Goal: Task Accomplishment & Management: Manage account settings

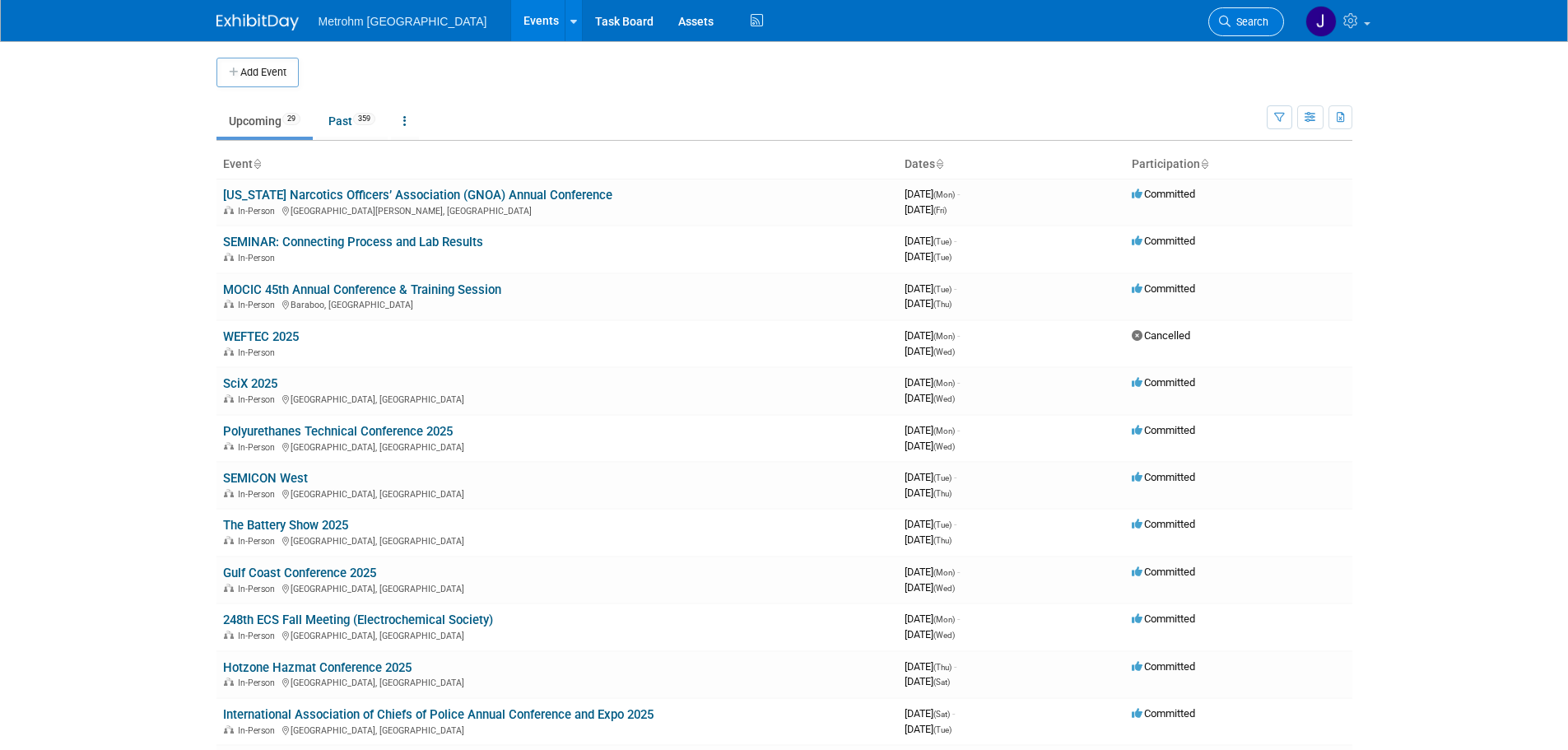
click at [1241, 27] on span "Search" at bounding box center [1249, 21] width 38 height 12
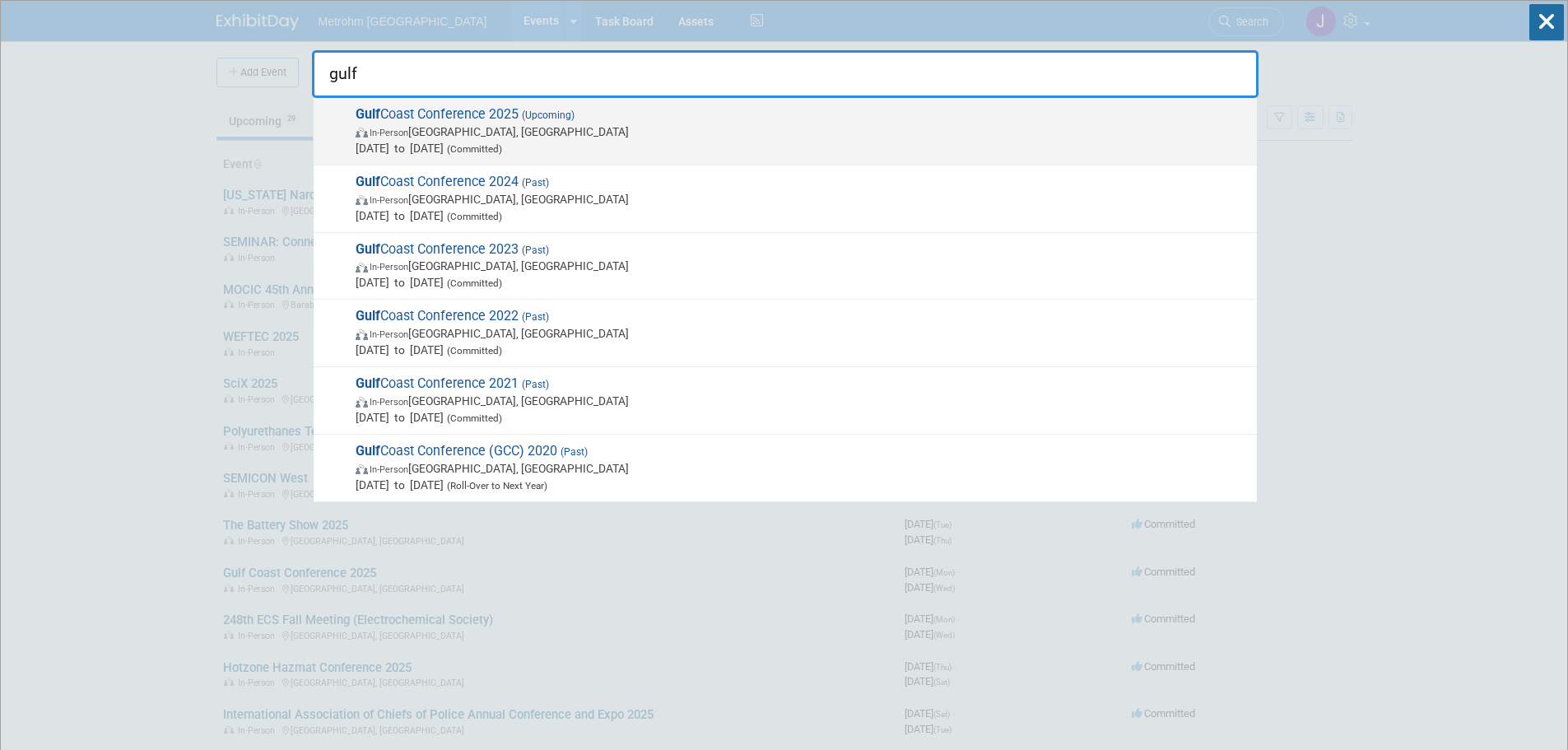
type input "gulf"
click at [746, 112] on span "Gulf Coast Conference 2025 (Upcoming) In-Person [GEOGRAPHIC_DATA], [GEOGRAPHIC_…" at bounding box center [800, 131] width 898 height 51
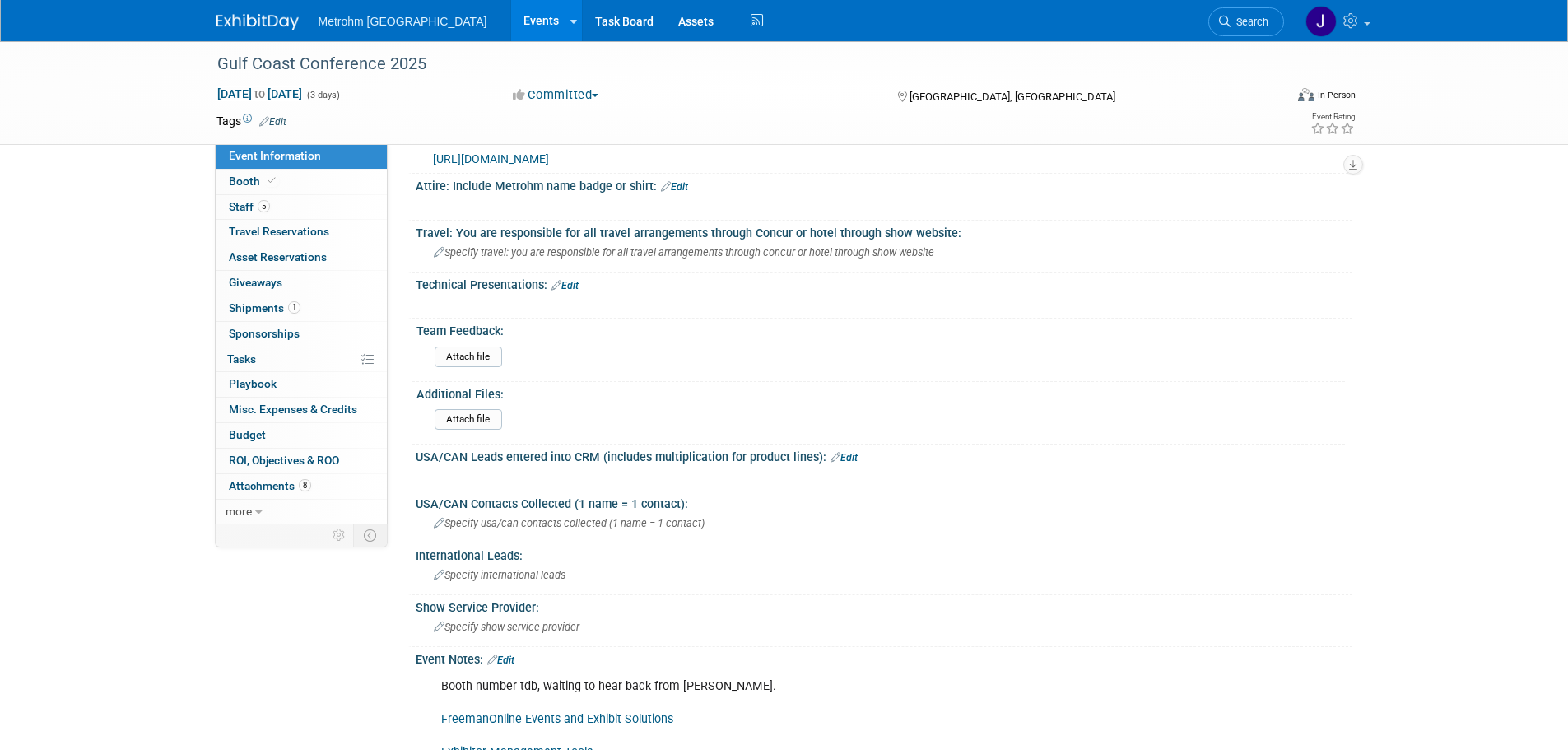
scroll to position [658, 0]
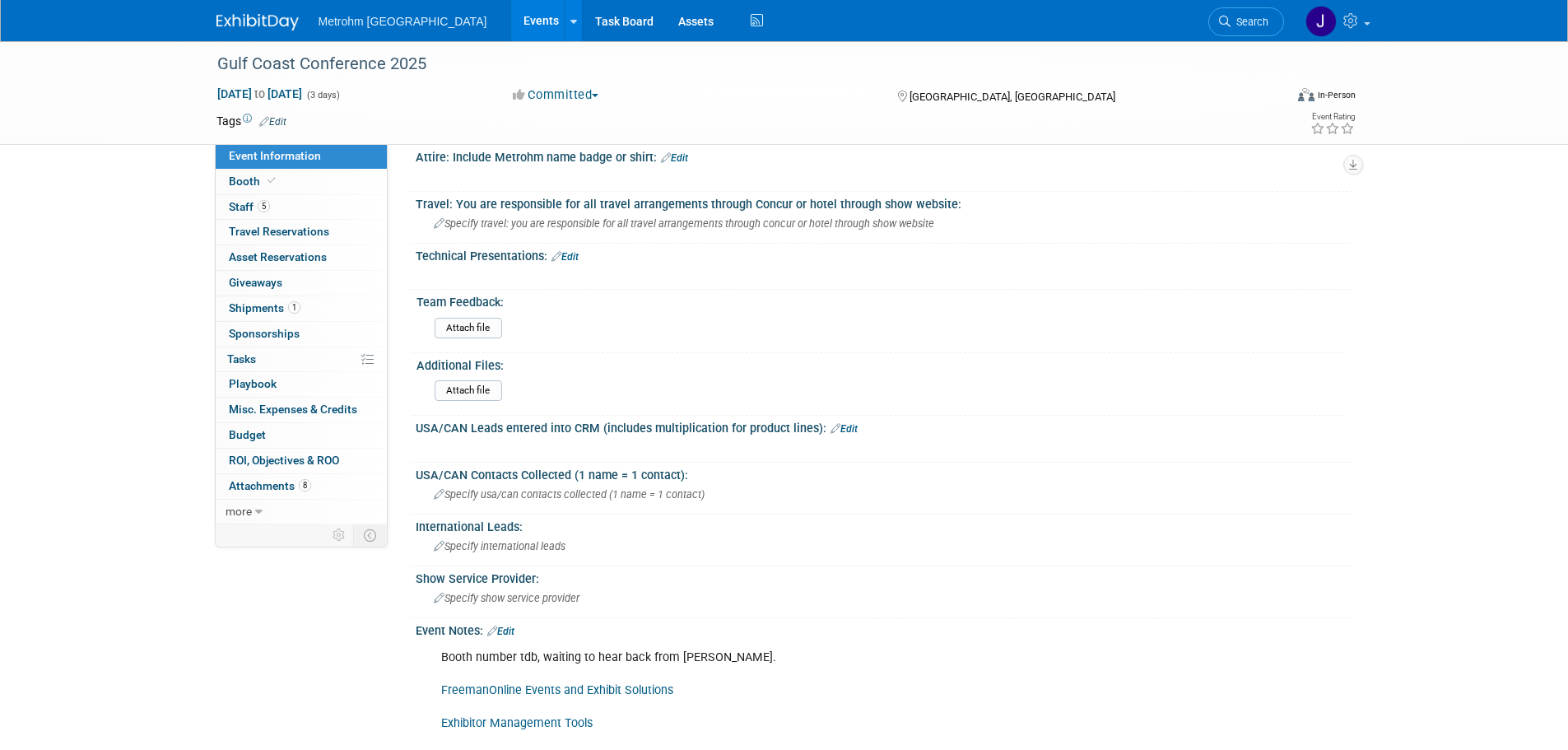
click at [576, 255] on link "Edit" at bounding box center [565, 256] width 28 height 12
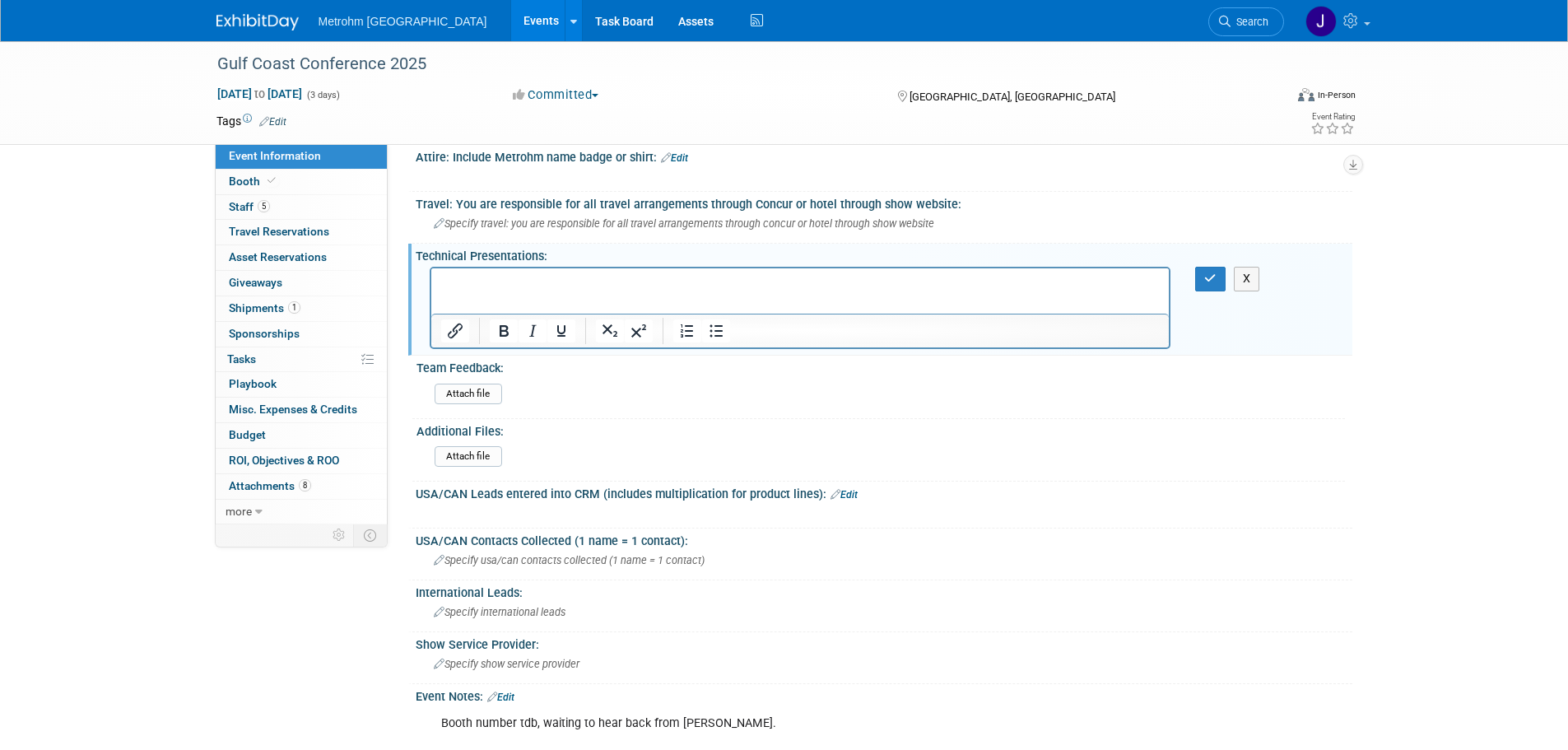
scroll to position [0, 0]
click at [577, 289] on p "Rich Text Area. Press ALT-0 for help." at bounding box center [800, 283] width 720 height 17
click at [855, 288] on p "Title: Water analysis in petrochemicals – the Karl Fischer Oven advantage" at bounding box center [800, 283] width 720 height 17
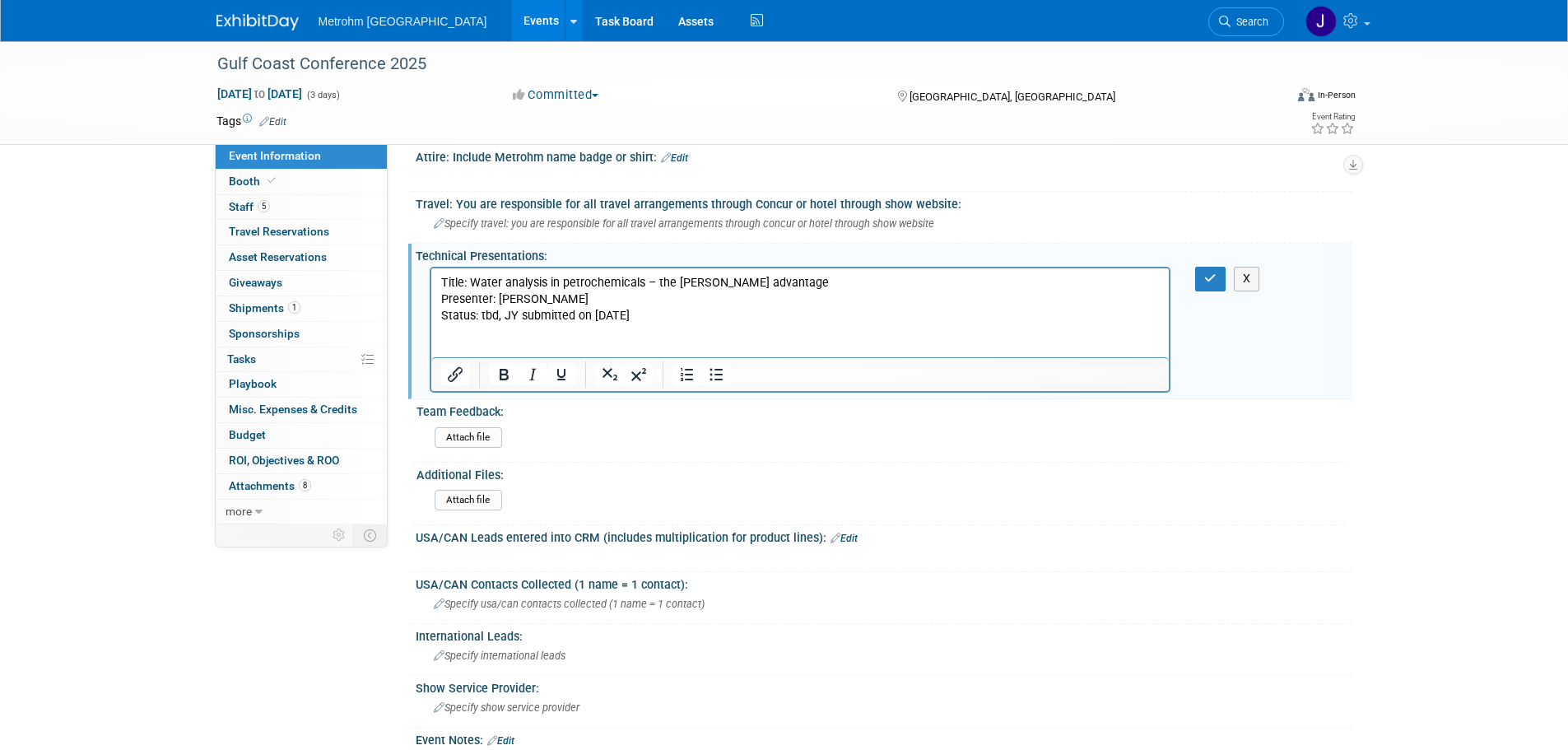
click at [470, 346] on p "Rich Text Area. Press ALT-0 for help." at bounding box center [800, 349] width 720 height 17
drag, startPoint x: 663, startPoint y: 317, endPoint x: 442, endPoint y: 305, distance: 221.3
click at [442, 305] on body "Title: Water analysis in petrochemicals – the Karl Fischer Oven advantage Prese…" at bounding box center [800, 316] width 722 height 83
copy body "Presenter: Eduardo Simoes Status: tbd, JY submitted on 8/25/25"
click at [883, 350] on p "Title: Advancing Corrosion Management through IC Analysis of Amines" at bounding box center [800, 349] width 720 height 17
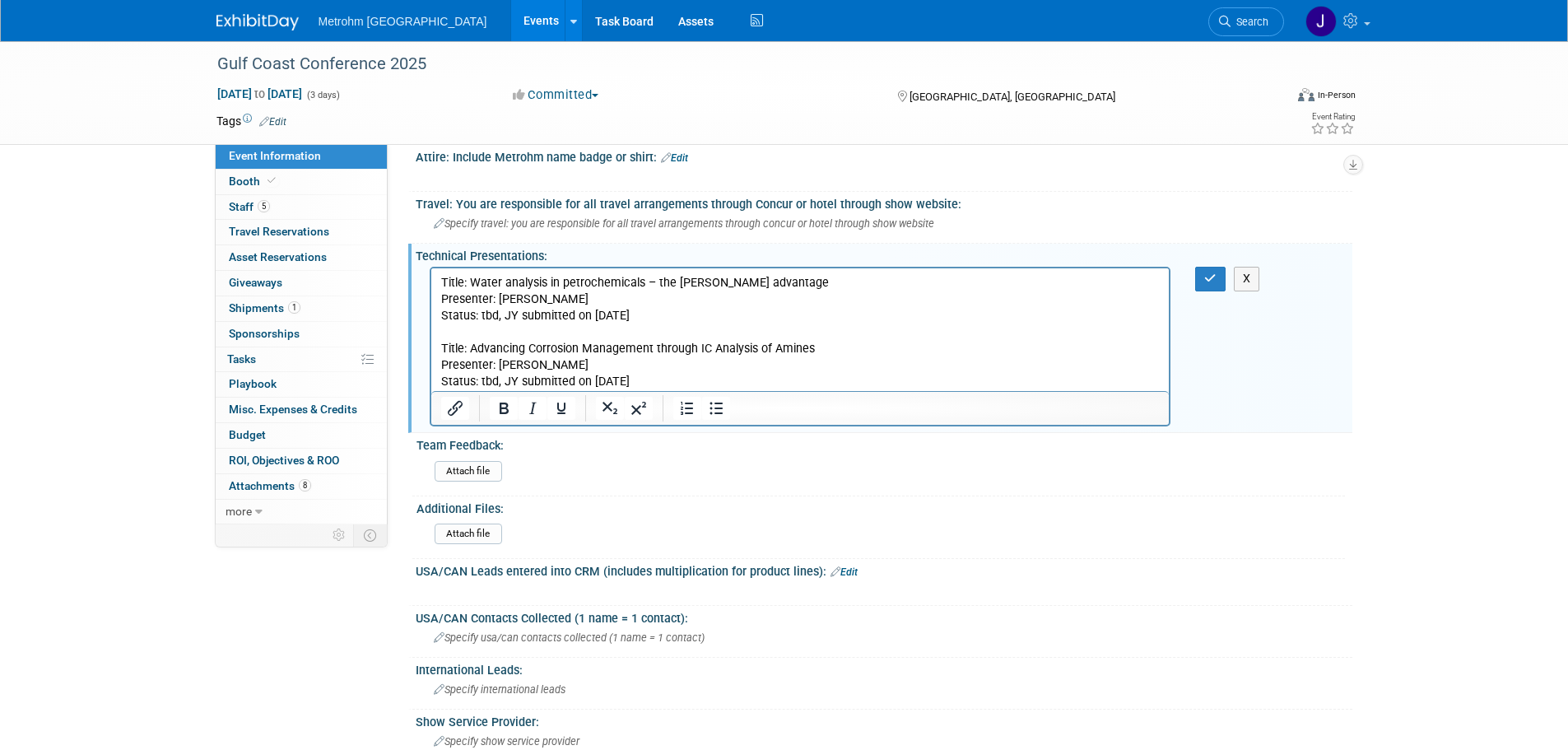
drag, startPoint x: 591, startPoint y: 367, endPoint x: 498, endPoint y: 368, distance: 93.0
click at [498, 368] on p "Presenter: Eduardo Simoes" at bounding box center [800, 366] width 720 height 17
drag, startPoint x: 628, startPoint y: 377, endPoint x: 861, endPoint y: 611, distance: 330.2
click at [430, 345] on html "Title: Water analysis in petrochemicals – the Karl Fischer Oven advantage Prese…" at bounding box center [799, 329] width 738 height 122
copy body "Title: Advancing Corrosion Management through IC Analysis of Amines Presenter: …"
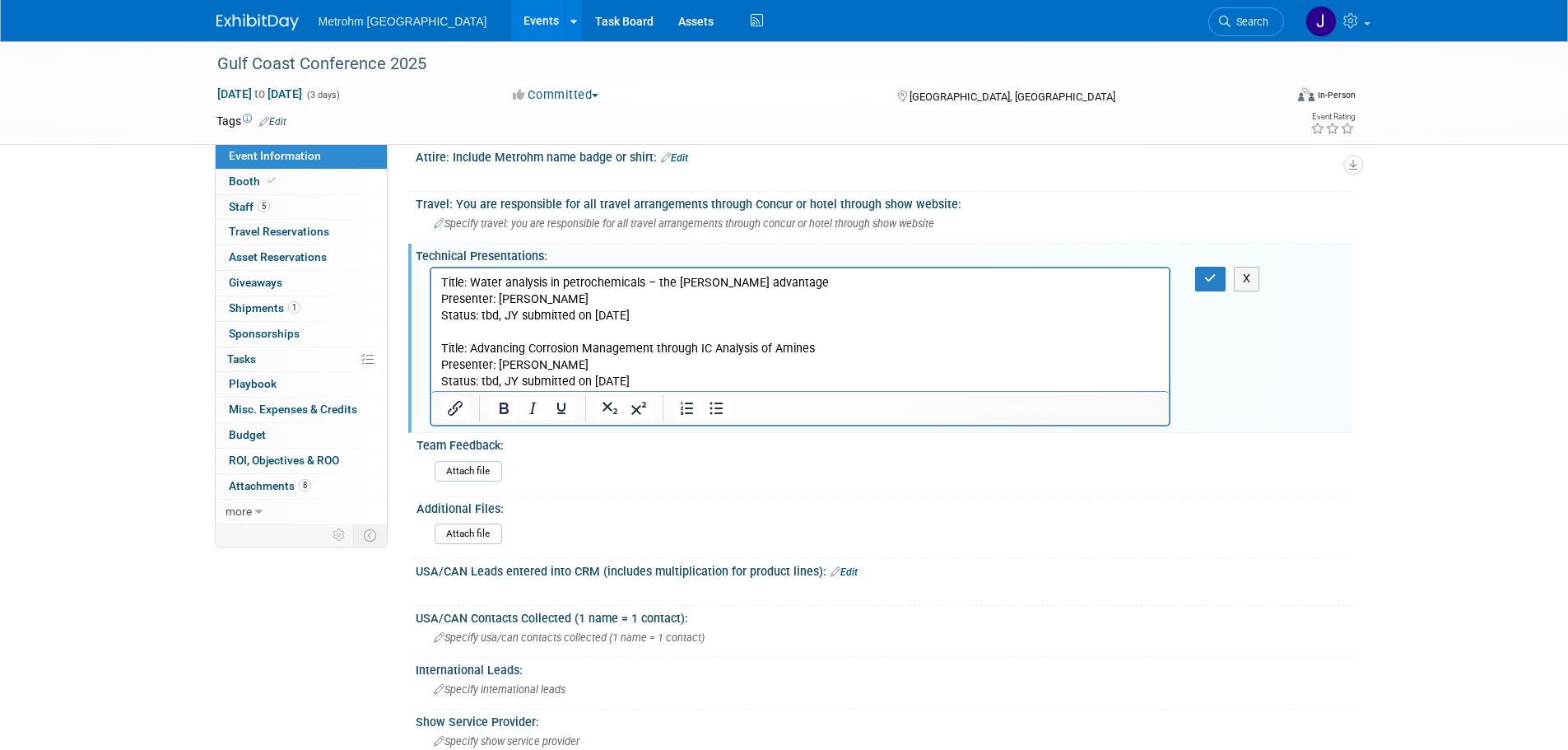
click at [652, 383] on p "Status: tbd, JY submitted on 8/25/25" at bounding box center [800, 382] width 720 height 17
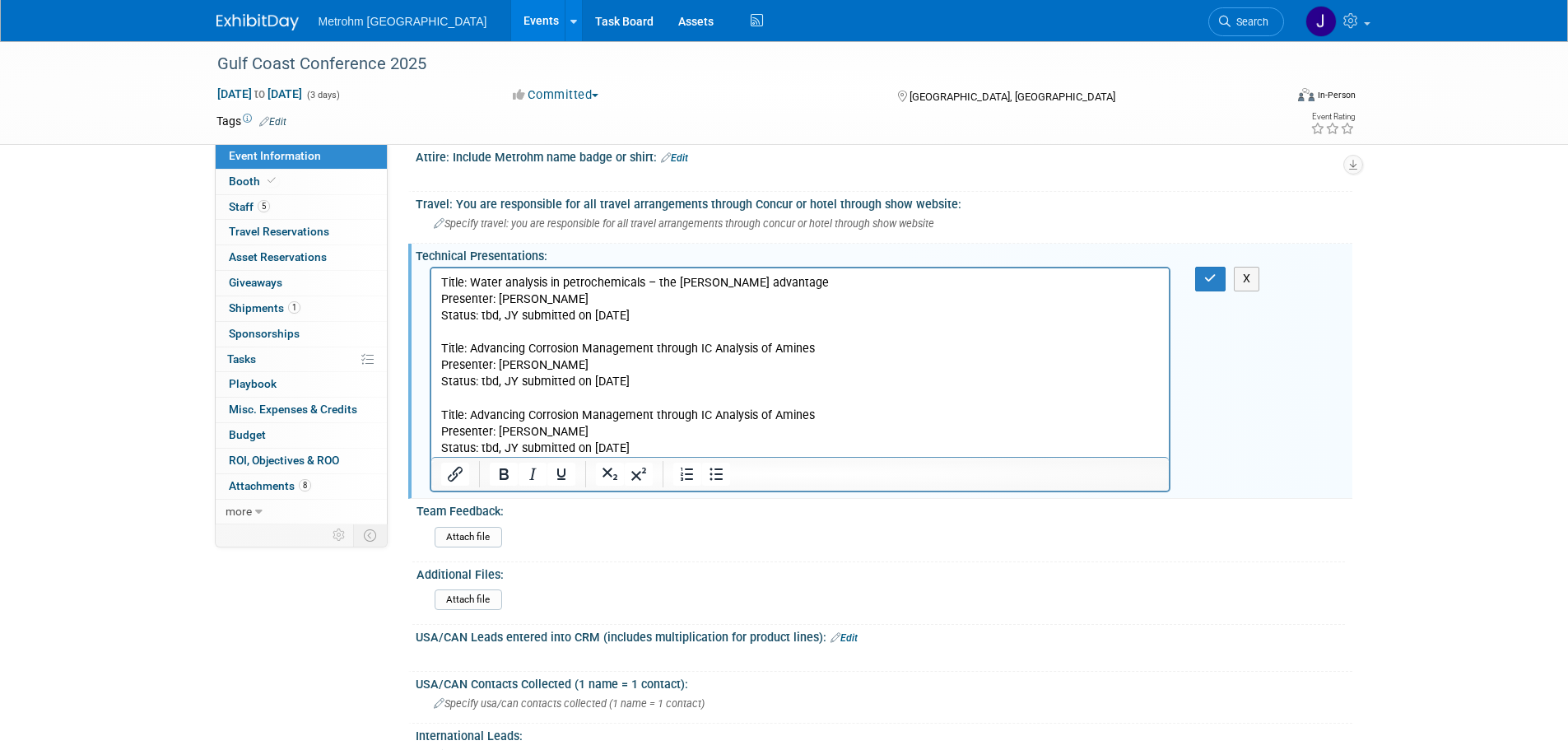
drag, startPoint x: 616, startPoint y: 412, endPoint x: 637, endPoint y: 412, distance: 21.0
click at [618, 412] on p "Title: Advancing Corrosion Management through IC Analysis of Amines" at bounding box center [800, 415] width 720 height 17
drag, startPoint x: 734, startPoint y: 412, endPoint x: 409, endPoint y: 413, distance: 325.0
click at [430, 413] on html "Title: Water analysis in petrochemicals – the Karl Fischer Oven advantage Prese…" at bounding box center [799, 362] width 738 height 188
drag, startPoint x: 828, startPoint y: 279, endPoint x: 430, endPoint y: 281, distance: 398.0
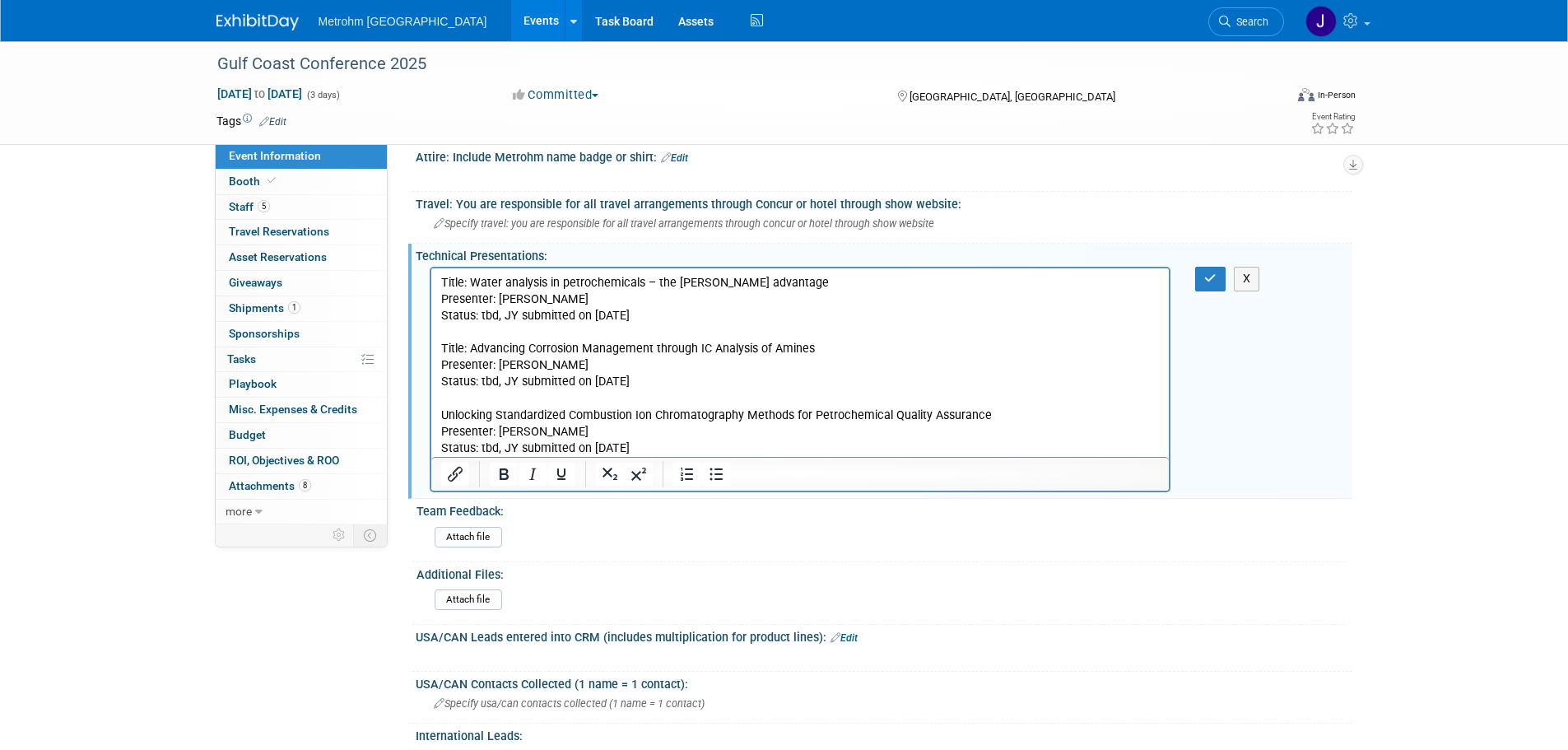
click at [430, 281] on html "Title: Water analysis in petrochemicals – the Karl Fischer Oven advantage Prese…" at bounding box center [799, 362] width 738 height 188
click at [501, 473] on icon "Bold" at bounding box center [505, 474] width 9 height 12
drag, startPoint x: 830, startPoint y: 348, endPoint x: 436, endPoint y: 353, distance: 394.0
click at [436, 353] on html "Title: Water analysis in petrochemicals – the Karl Fischer Oven advantage Prese…" at bounding box center [799, 362] width 738 height 188
click at [506, 468] on icon "Bold" at bounding box center [503, 473] width 19 height 19
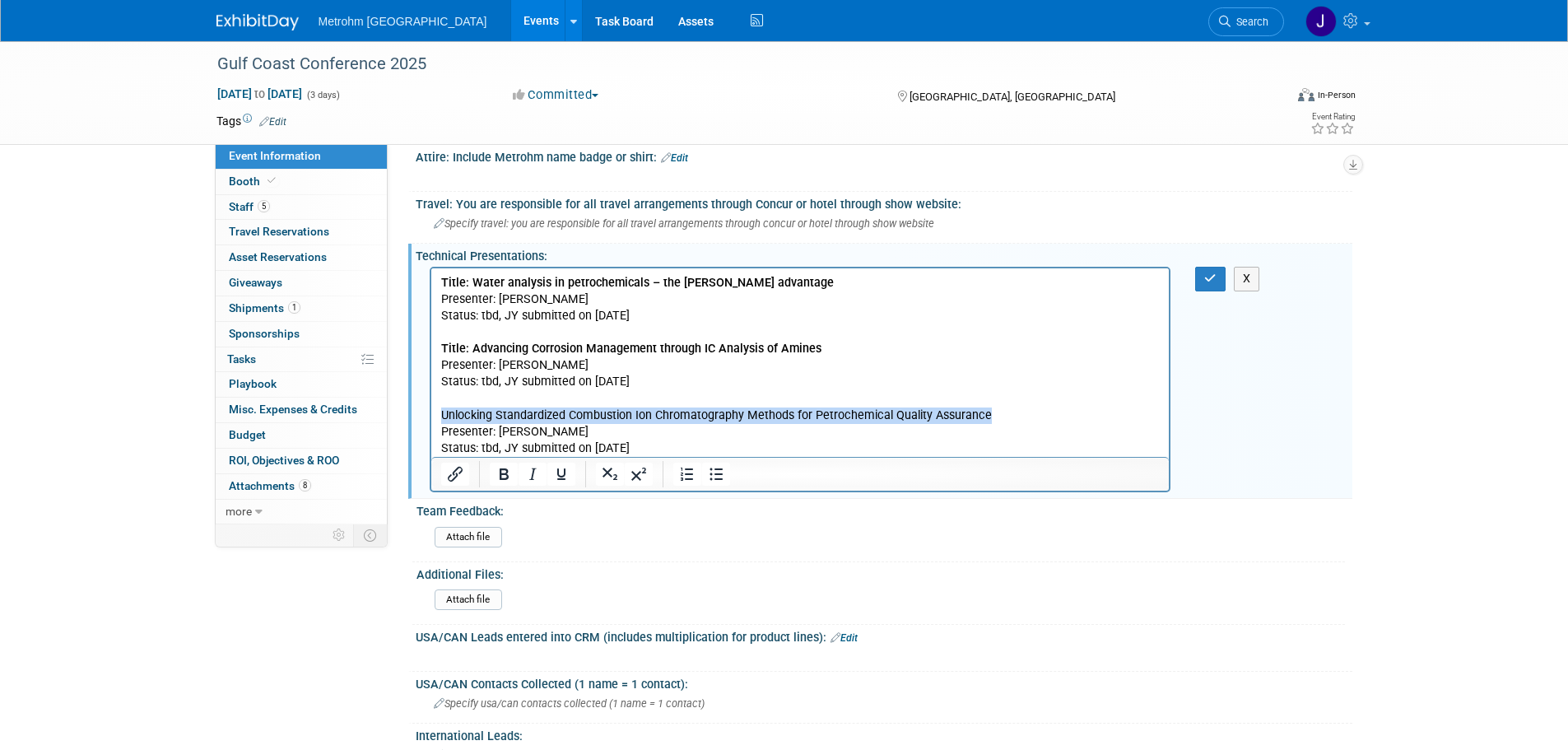
drag, startPoint x: 998, startPoint y: 415, endPoint x: 437, endPoint y: 421, distance: 561.0
click at [437, 421] on html "Title: Water analysis in petrochemicals – the Karl Fischer Oven advantage Prese…" at bounding box center [799, 362] width 738 height 188
click at [503, 469] on icon "Bold" at bounding box center [503, 473] width 19 height 19
click at [439, 284] on body "Title: Water analysis in petrochemicals – the Karl Fischer Oven advantage Prese…" at bounding box center [800, 366] width 722 height 182
click at [440, 301] on p "Presenter: Eduardo Simoes" at bounding box center [800, 300] width 720 height 17
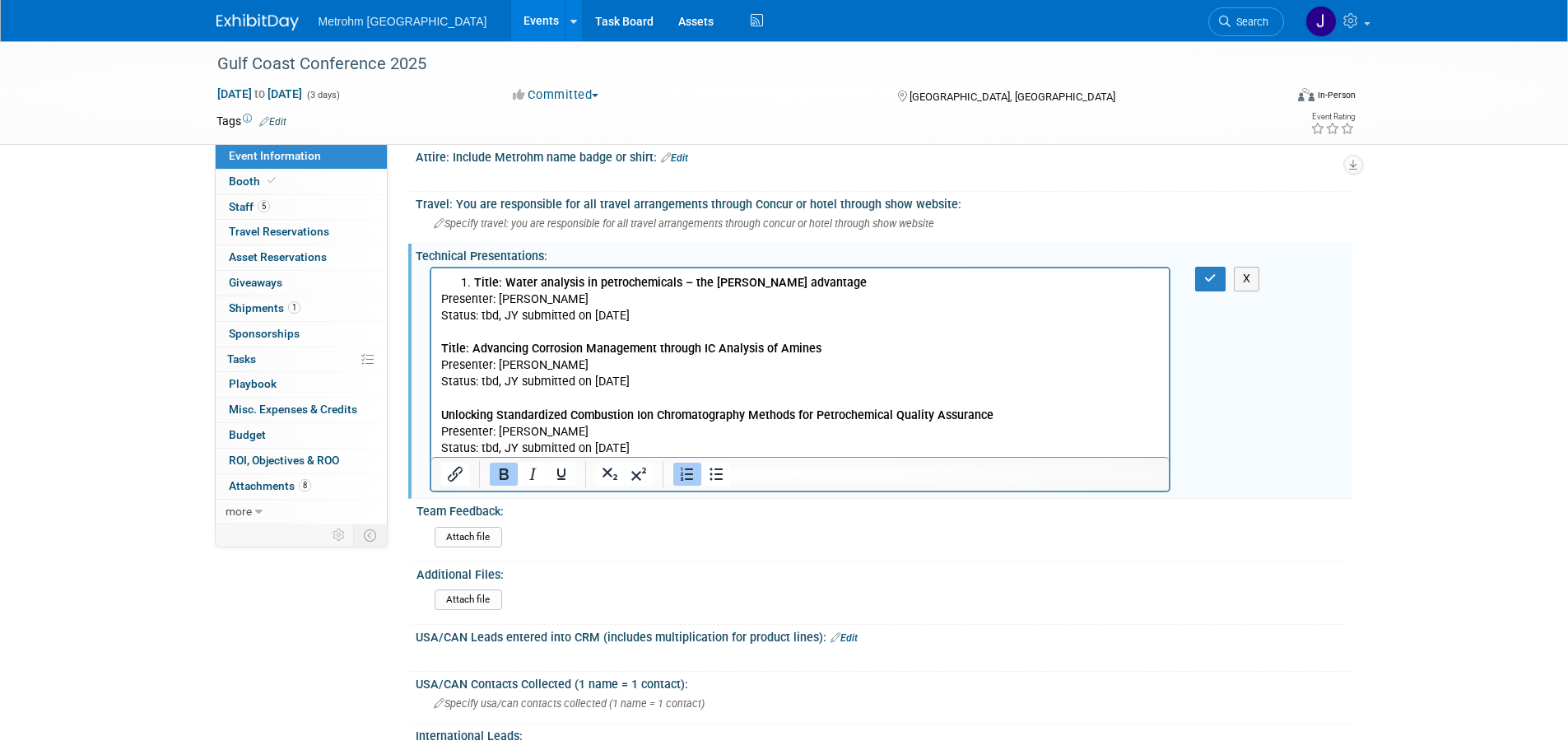
click at [475, 281] on b "Title: Water analysis in petrochemicals – the Karl Fischer Oven advantage" at bounding box center [669, 282] width 392 height 14
click at [1211, 276] on icon "button" at bounding box center [1210, 278] width 12 height 12
